Goal: Task Accomplishment & Management: Manage account settings

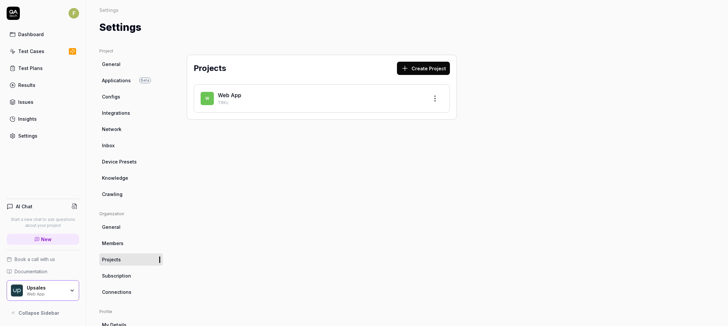
click at [124, 112] on span "Integrations" at bounding box center [116, 112] width 28 height 7
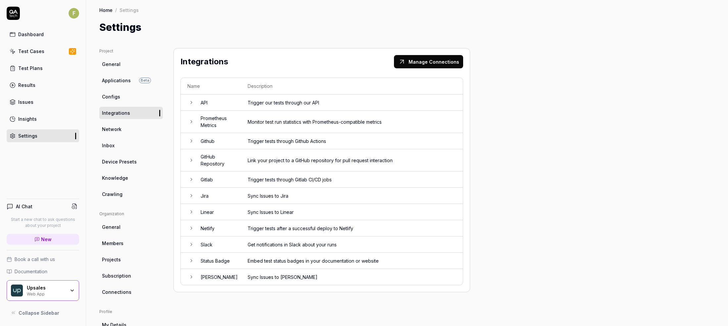
click at [224, 181] on td "Gitlab" at bounding box center [217, 179] width 47 height 16
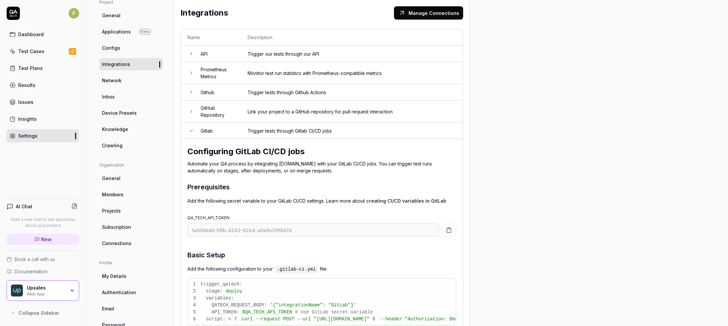
scroll to position [49, 0]
click at [220, 130] on td "Gitlab" at bounding box center [217, 130] width 47 height 16
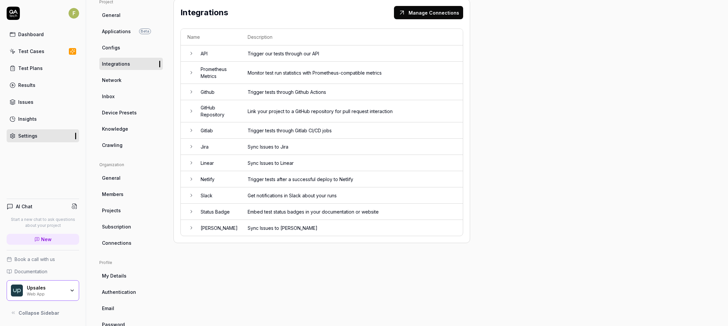
click at [216, 113] on td "GitHub Repository" at bounding box center [217, 111] width 47 height 22
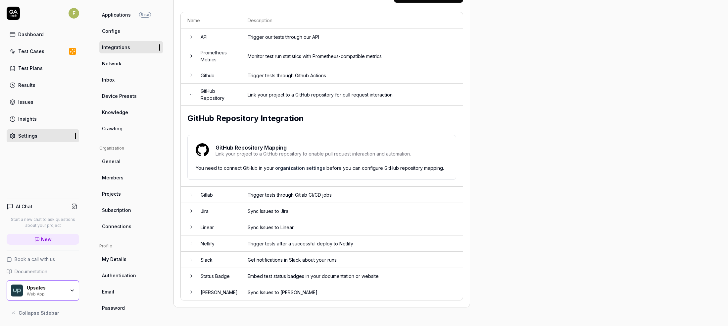
scroll to position [67, 0]
click at [287, 168] on link "organization settings" at bounding box center [300, 167] width 50 height 6
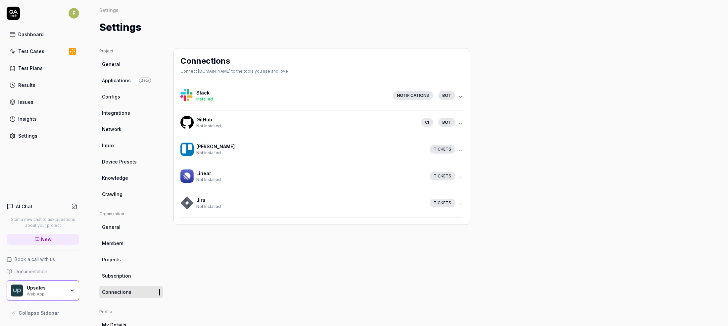
click at [459, 123] on icon "button" at bounding box center [460, 123] width 3 height 1
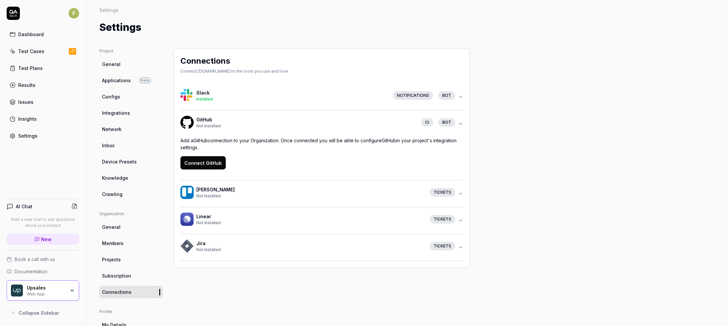
click at [203, 164] on button "Connect GitHub" at bounding box center [203, 162] width 45 height 13
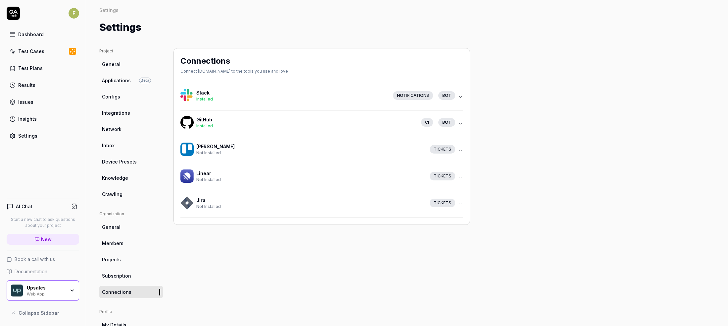
click at [265, 127] on div "Installed" at bounding box center [306, 126] width 220 height 6
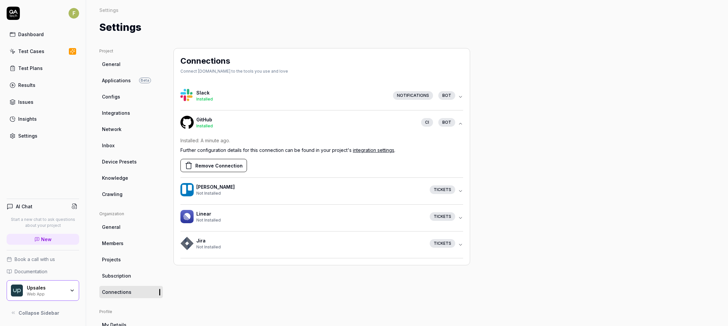
click at [370, 150] on link "integration settings" at bounding box center [373, 150] width 41 height 6
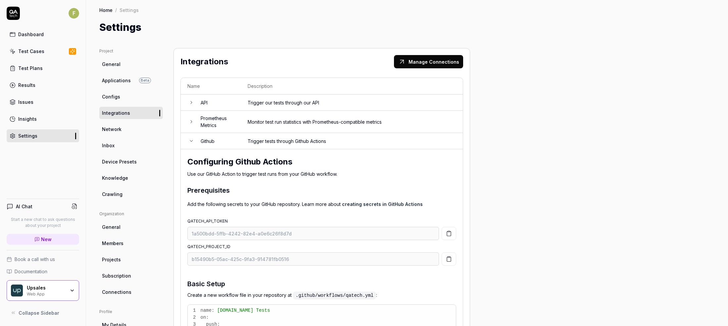
click at [208, 143] on td "Github" at bounding box center [217, 141] width 47 height 16
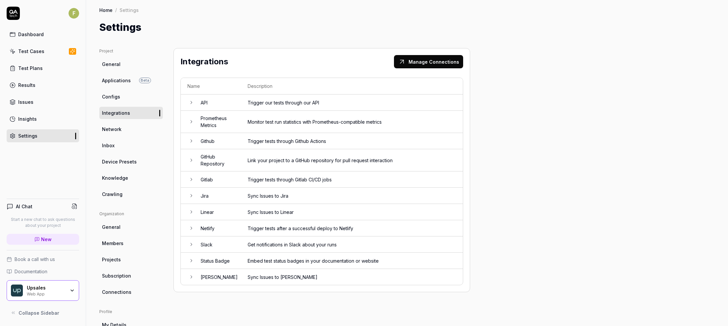
click at [239, 243] on td "Slack" at bounding box center [217, 244] width 47 height 16
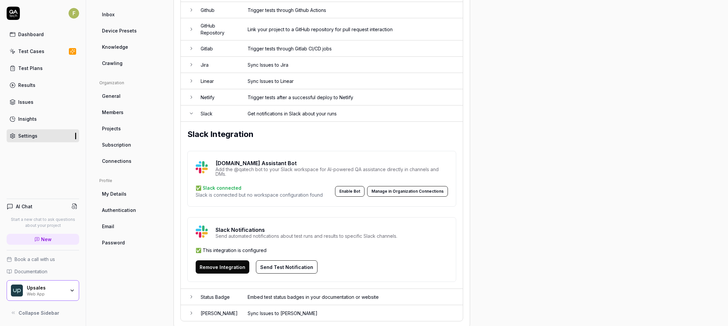
scroll to position [132, 0]
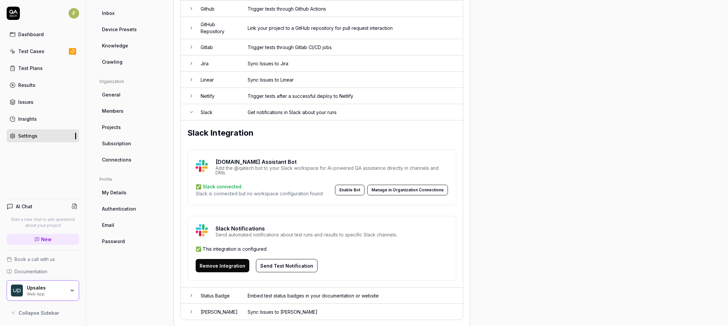
click at [392, 189] on button "Manage in Organization Connections" at bounding box center [407, 189] width 81 height 11
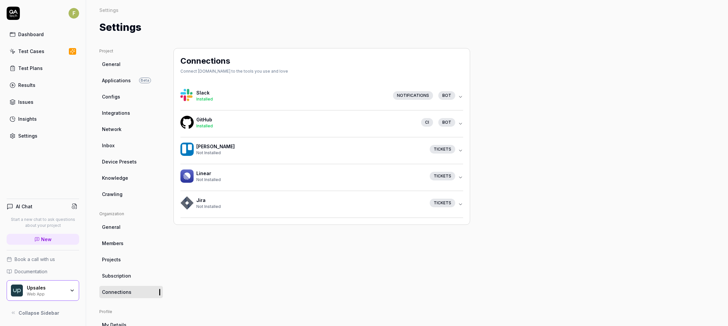
click at [458, 97] on icon "button" at bounding box center [460, 96] width 5 height 5
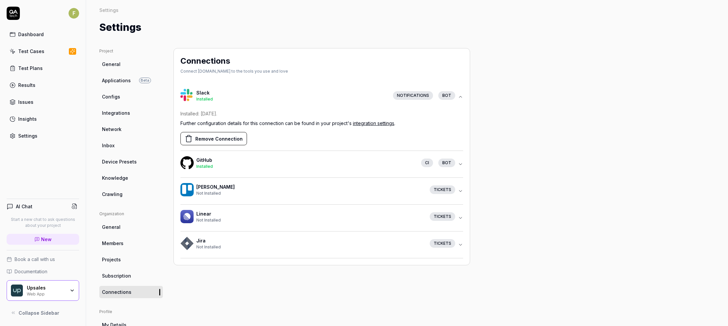
click at [371, 125] on link "integration settings" at bounding box center [373, 123] width 41 height 6
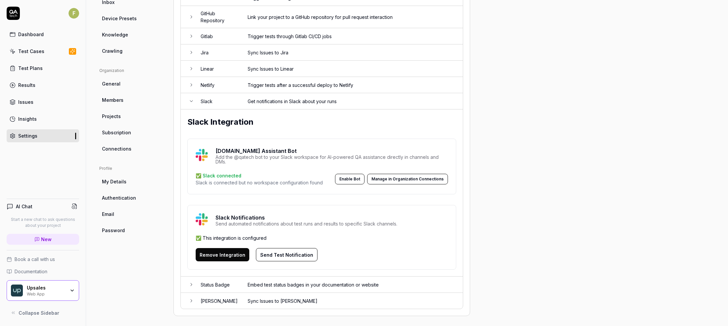
scroll to position [146, 0]
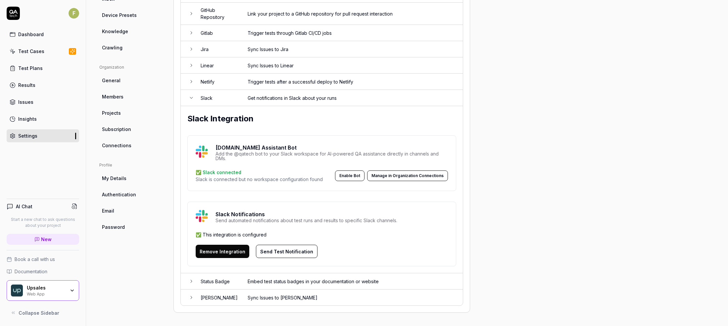
click at [355, 176] on button "Enable Bot" at bounding box center [349, 175] width 29 height 11
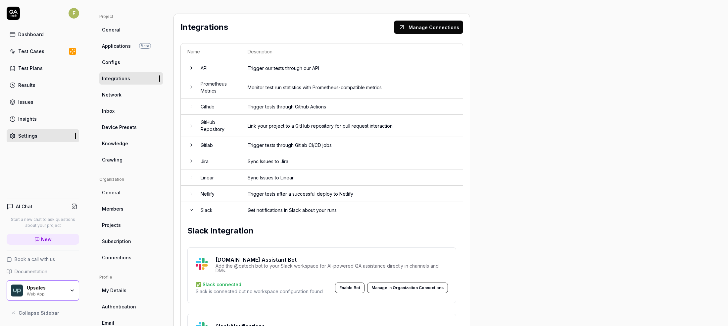
scroll to position [34, 0]
click at [121, 168] on div "Project General Applications Beta Configs Integrations Network Inbox Device Pre…" at bounding box center [131, 219] width 64 height 411
click at [124, 163] on link "Crawling" at bounding box center [131, 160] width 64 height 12
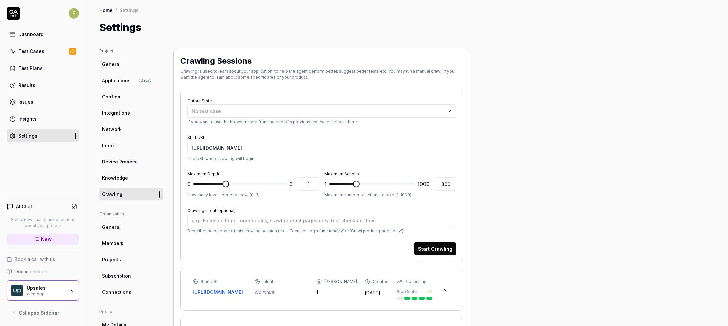
click at [54, 52] on link "Test Cases" at bounding box center [43, 51] width 73 height 13
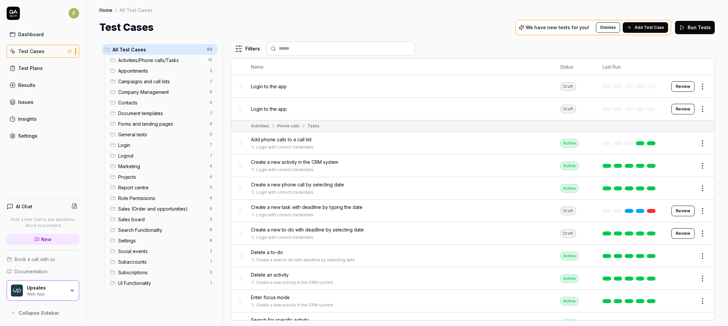
click at [58, 63] on link "Test Plans" at bounding box center [43, 68] width 73 height 13
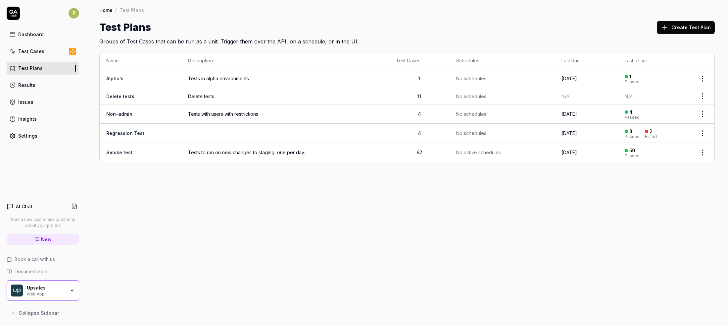
click at [171, 302] on div "Home / Test Plans Home / Test Plans Test Plans Create Test Plan Groups of Test …" at bounding box center [407, 163] width 642 height 326
